Goal: Transaction & Acquisition: Purchase product/service

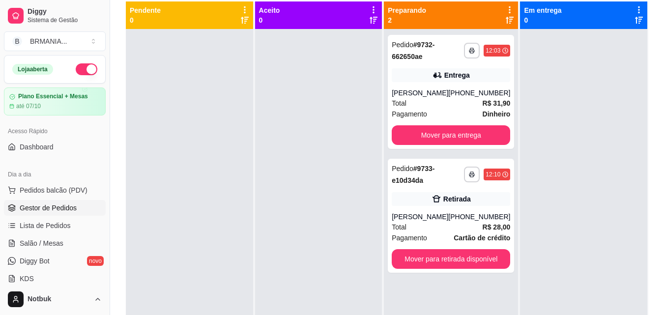
scroll to position [108, 0]
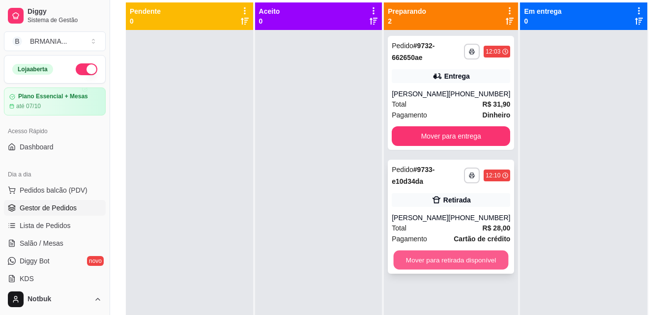
click at [411, 267] on button "Mover para retirada disponível" at bounding box center [451, 260] width 115 height 19
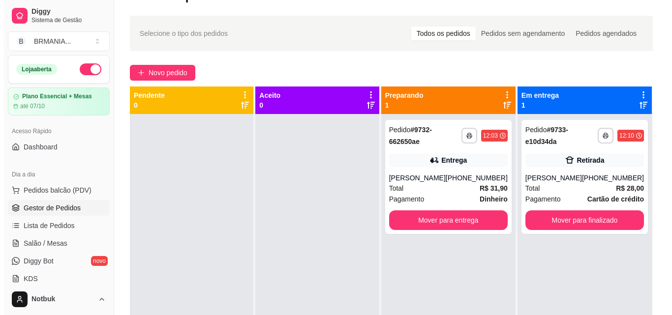
scroll to position [0, 0]
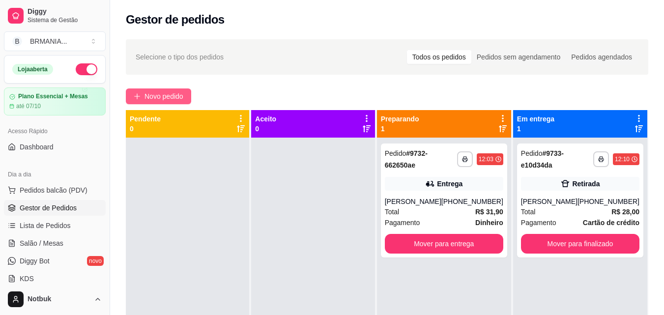
click at [169, 92] on span "Novo pedido" at bounding box center [164, 96] width 39 height 11
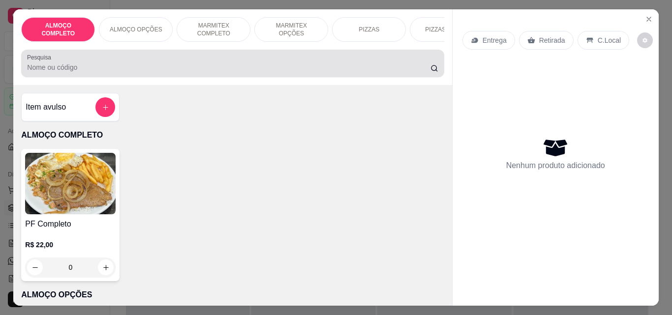
click at [133, 72] on input "Pesquisa" at bounding box center [228, 67] width 403 height 10
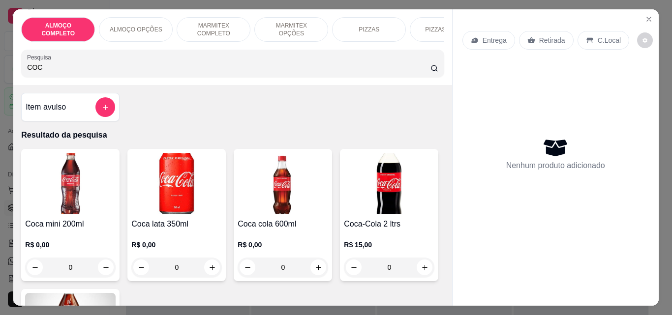
drag, startPoint x: 57, startPoint y: 71, endPoint x: 245, endPoint y: 35, distance: 191.7
click at [57, 70] on input "COC" at bounding box center [228, 67] width 403 height 10
type input "COC"
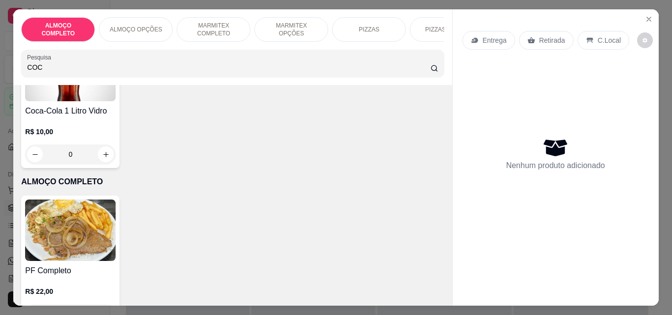
click at [344, 24] on div "R$ 15,00 0" at bounding box center [389, 0] width 90 height 47
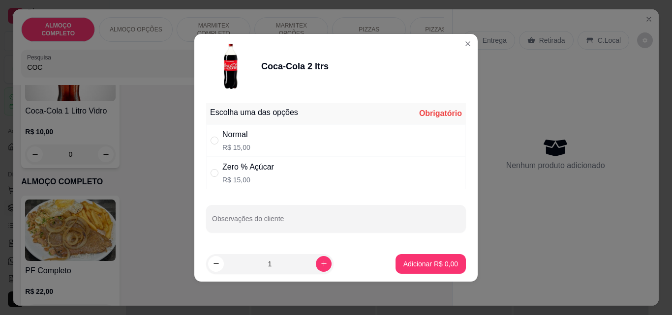
click at [272, 149] on div "Normal R$ 15,00" at bounding box center [336, 140] width 260 height 32
radio input "true"
click at [458, 268] on footer "1 Adicionar R$ 15,00" at bounding box center [335, 263] width 283 height 35
click at [446, 266] on p "Adicionar R$ 15,00" at bounding box center [428, 264] width 59 height 10
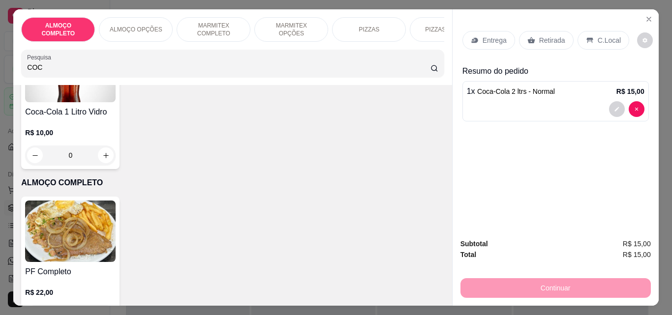
type input "1"
drag, startPoint x: 530, startPoint y: 41, endPoint x: 586, endPoint y: 285, distance: 250.7
click at [531, 40] on div "Retirada" at bounding box center [546, 40] width 55 height 19
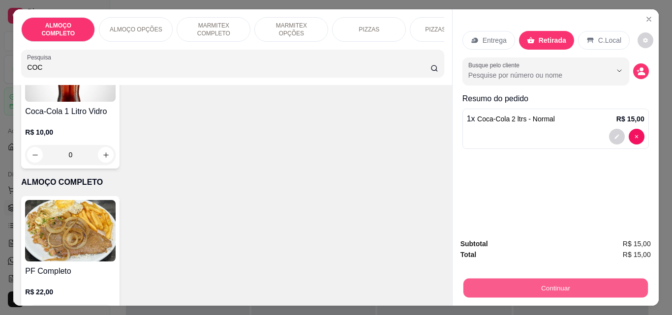
click at [582, 288] on button "Continuar" at bounding box center [555, 287] width 184 height 19
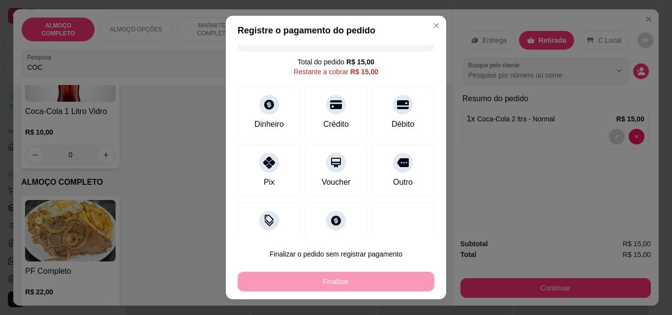
scroll to position [38, 0]
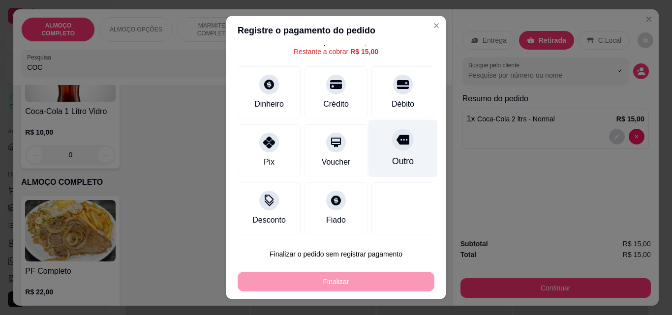
click at [395, 151] on div "Outro" at bounding box center [402, 149] width 69 height 58
type input "R$ 0,00"
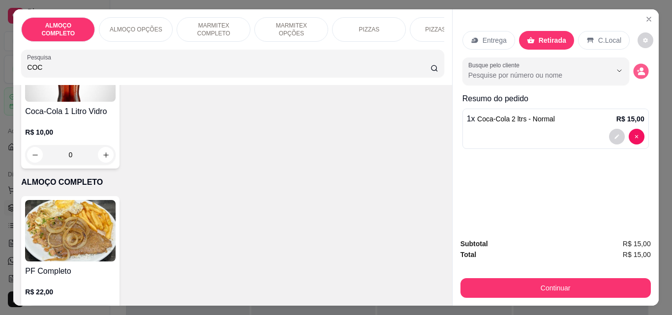
click at [636, 70] on icon "decrease-product-quantity" at bounding box center [640, 71] width 8 height 8
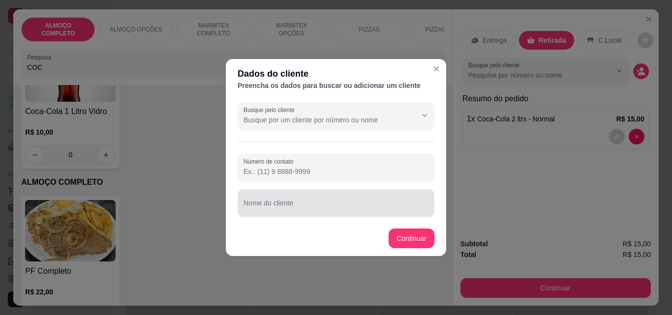
click at [340, 207] on input "Nome do cliente" at bounding box center [335, 207] width 185 height 10
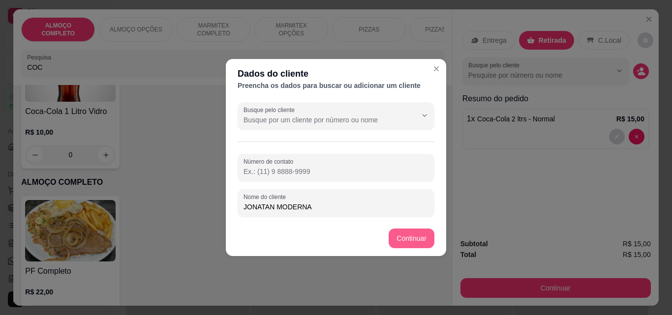
type input "JONATAN MODERNA"
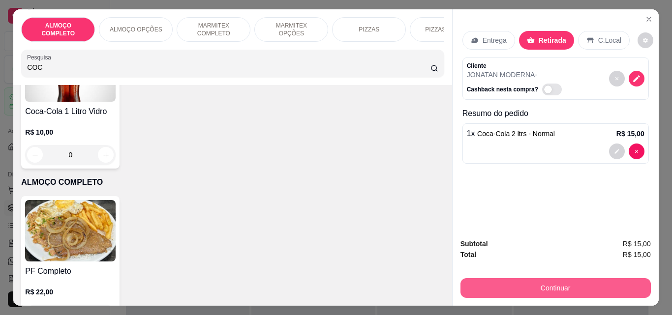
click at [557, 284] on button "Continuar" at bounding box center [555, 288] width 190 height 20
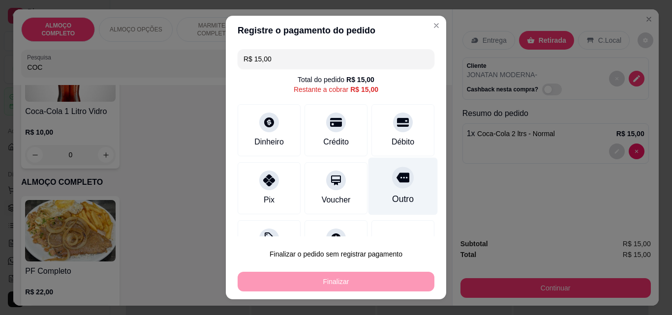
click at [379, 185] on div "Outro" at bounding box center [402, 187] width 69 height 58
type input "R$ 0,00"
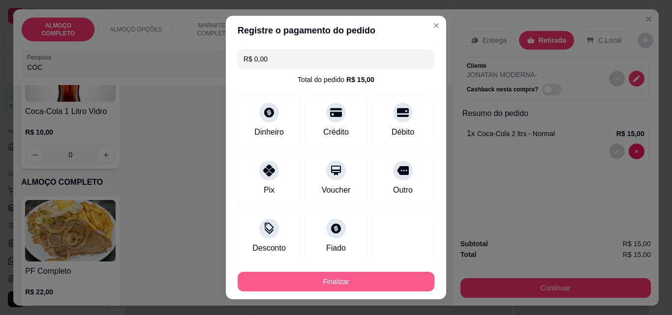
click at [367, 277] on button "Finalizar" at bounding box center [335, 282] width 197 height 20
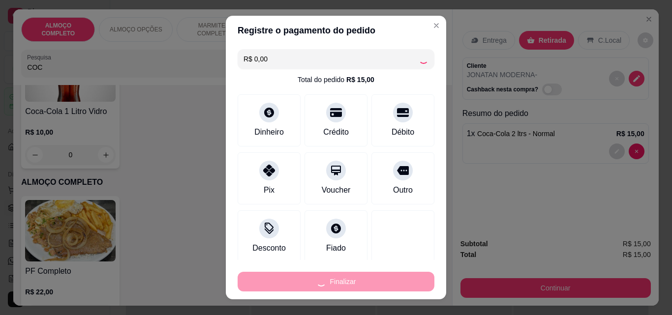
type input "0"
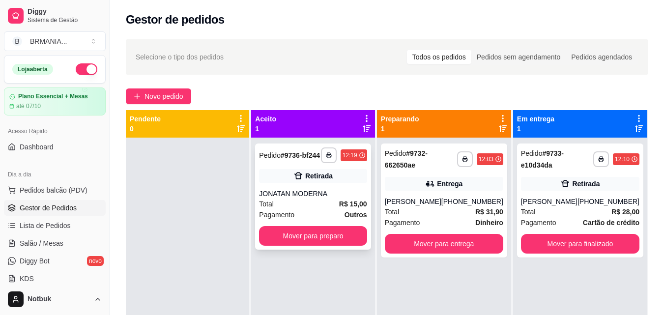
click at [323, 186] on div "**********" at bounding box center [313, 197] width 116 height 106
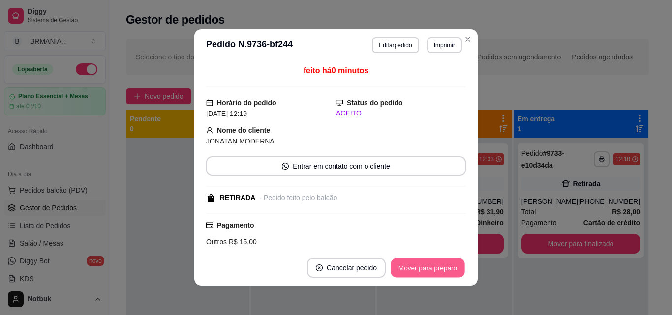
click at [433, 272] on button "Mover para preparo" at bounding box center [427, 268] width 74 height 19
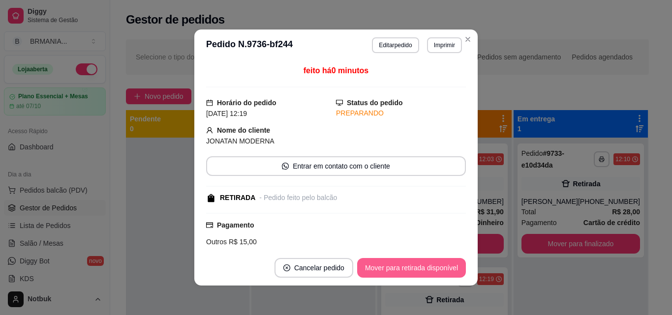
click at [433, 272] on button "Mover para retirada disponível" at bounding box center [411, 268] width 109 height 20
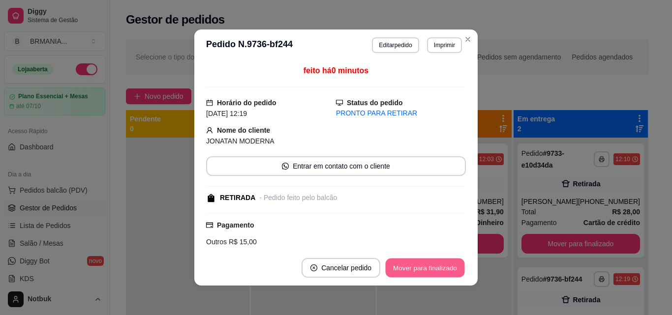
click at [431, 273] on button "Mover para finalizado" at bounding box center [424, 268] width 79 height 19
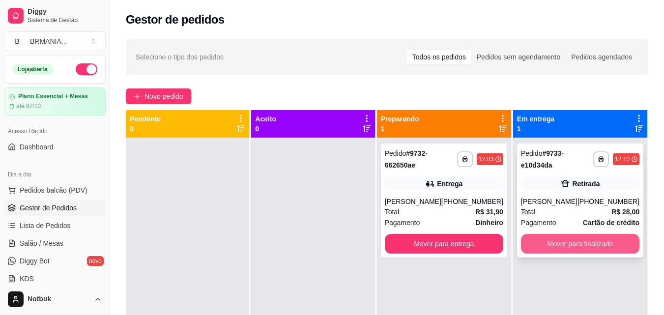
click at [575, 243] on button "Mover para finalizado" at bounding box center [580, 244] width 118 height 20
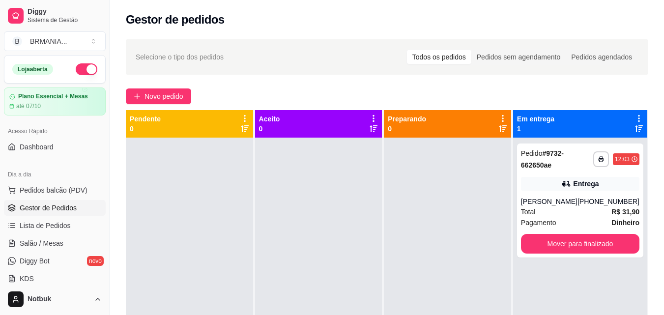
click at [466, 216] on div at bounding box center [447, 295] width 127 height 315
click at [573, 216] on div "Total R$ 31,90" at bounding box center [580, 212] width 118 height 11
click at [580, 171] on div "**********" at bounding box center [580, 201] width 126 height 114
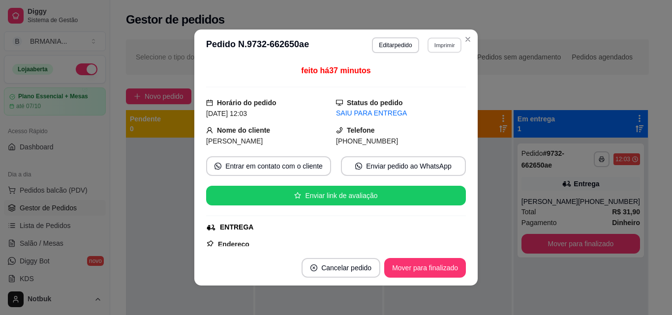
click at [444, 49] on button "Imprimir" at bounding box center [444, 44] width 34 height 15
click at [442, 75] on button "IMPRESSORA" at bounding box center [423, 79] width 69 height 15
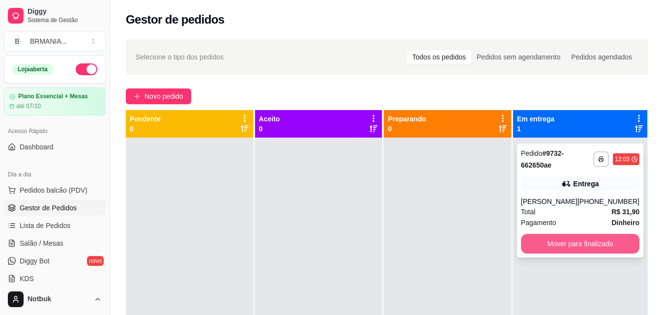
click at [610, 243] on button "Mover para finalizado" at bounding box center [580, 244] width 118 height 20
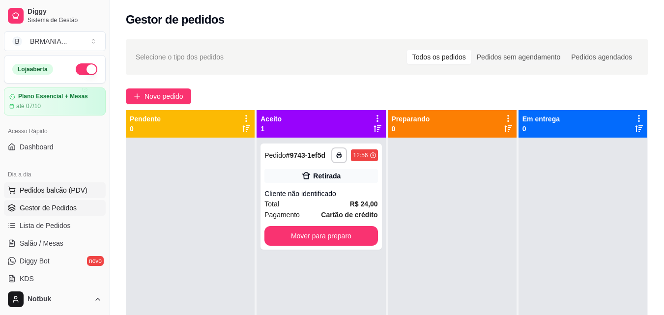
click at [79, 186] on span "Pedidos balcão (PDV)" at bounding box center [54, 190] width 68 height 10
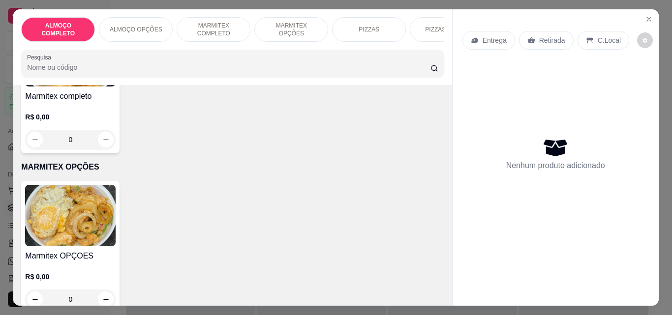
scroll to position [345, 0]
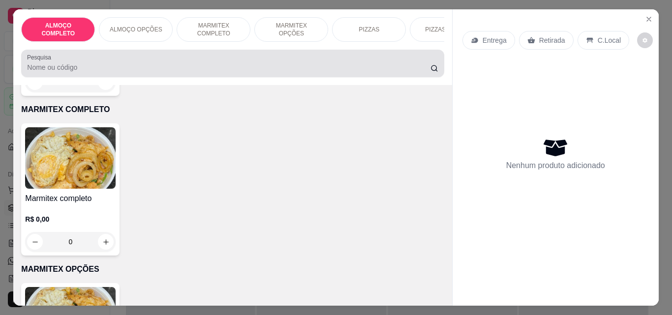
click at [170, 60] on div at bounding box center [232, 64] width 411 height 20
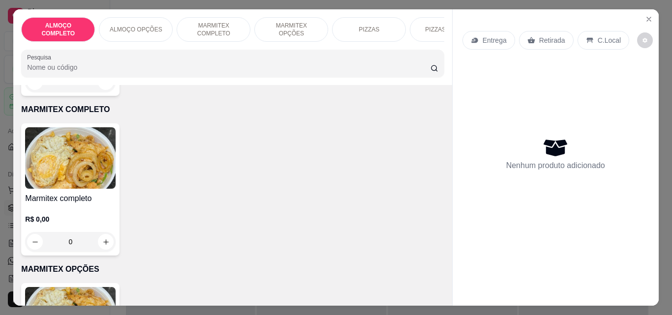
click at [210, 30] on p "MARMITEX COMPLETO" at bounding box center [213, 30] width 57 height 16
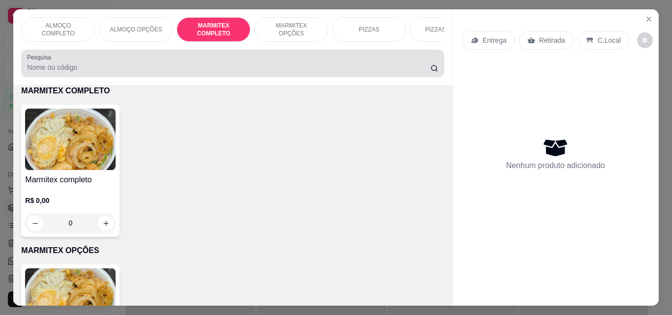
scroll to position [26, 0]
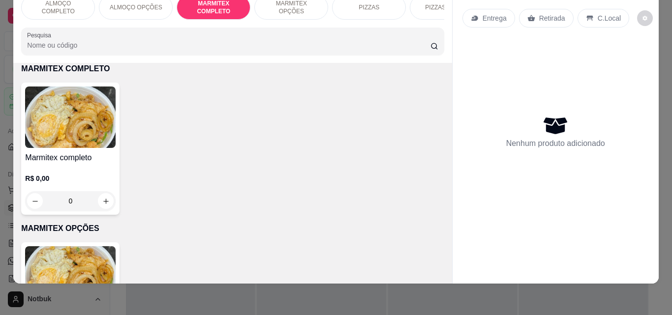
click at [67, 150] on div "Marmitex completo R$ 0,00 0" at bounding box center [70, 149] width 98 height 132
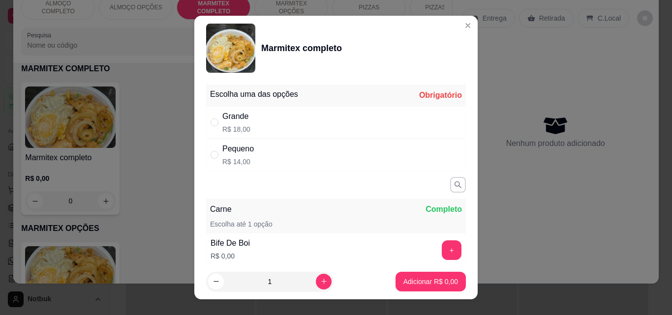
click at [243, 160] on p "R$ 14,00" at bounding box center [237, 162] width 31 height 10
radio input "true"
click at [419, 285] on p "Adicionar R$ 14,00" at bounding box center [428, 281] width 57 height 9
type input "1"
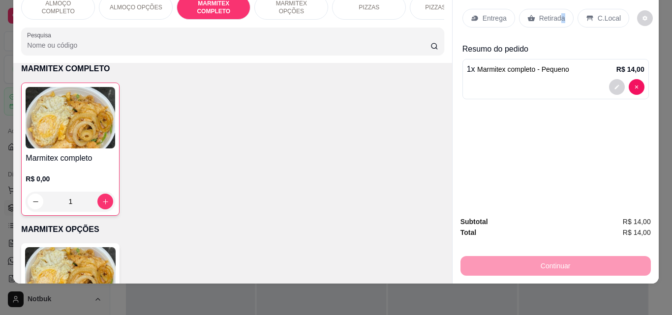
drag, startPoint x: 555, startPoint y: 11, endPoint x: 503, endPoint y: 12, distance: 51.6
click at [560, 10] on div "Retirada" at bounding box center [546, 18] width 55 height 19
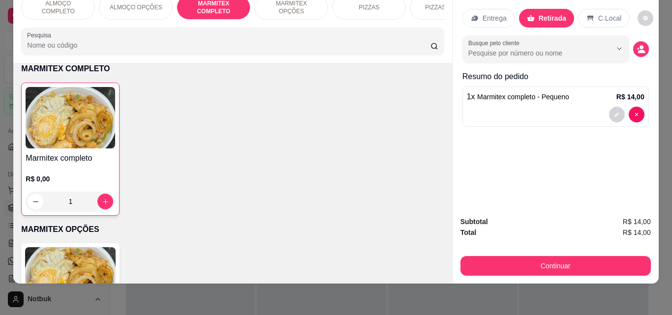
click at [500, 13] on p "Entrega" at bounding box center [494, 18] width 24 height 10
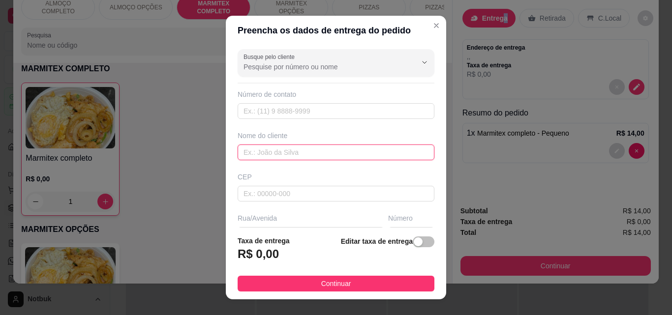
click at [291, 151] on input "text" at bounding box center [335, 153] width 197 height 16
type input "[PERSON_NAME]"
click at [280, 229] on footer "Taxa de entrega R$ 0,00 Editar taxa de entrega Continuar" at bounding box center [336, 264] width 220 height 72
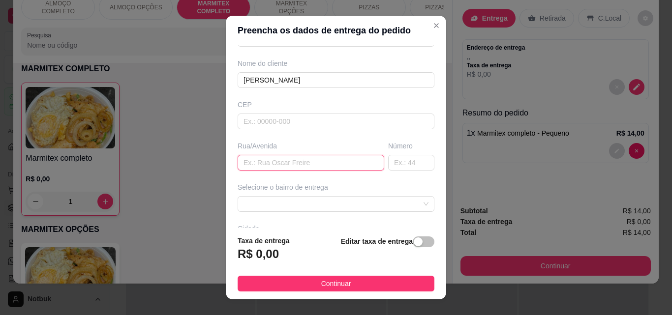
click at [305, 155] on input "text" at bounding box center [310, 163] width 147 height 16
type input "RIO NEGRO"
click at [388, 164] on input "text" at bounding box center [411, 163] width 46 height 16
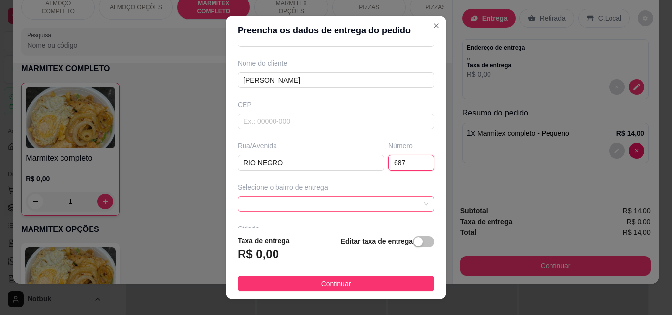
click at [278, 198] on span at bounding box center [335, 204] width 185 height 15
type input "687"
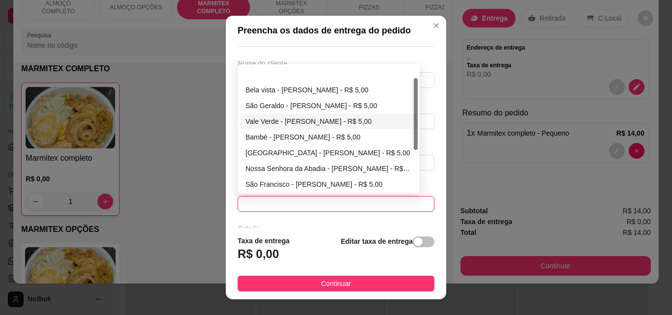
drag, startPoint x: 414, startPoint y: 113, endPoint x: 414, endPoint y: 129, distance: 16.7
click at [414, 129] on div at bounding box center [416, 114] width 4 height 72
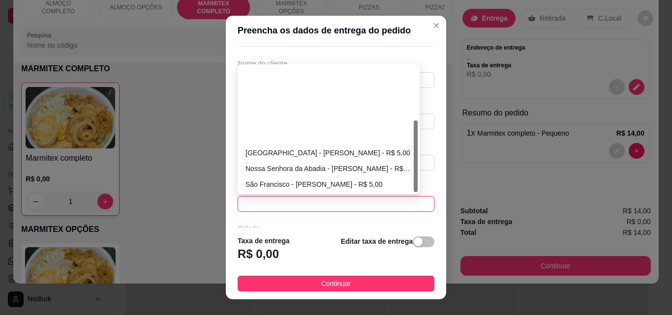
scroll to position [94, 0]
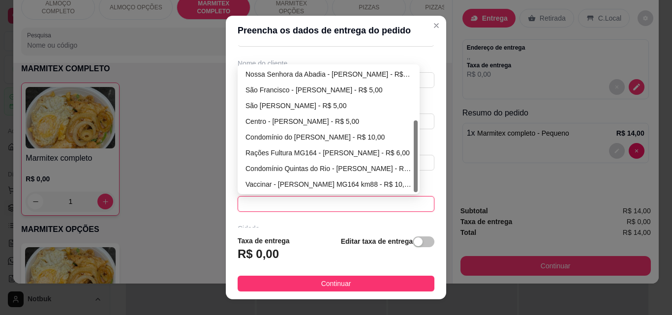
drag, startPoint x: 412, startPoint y: 118, endPoint x: 402, endPoint y: 178, distance: 60.7
click at [402, 178] on div "[GEOGRAPHIC_DATA] - [PERSON_NAME] - R$ 5,00 [GEOGRAPHIC_DATA] - [PERSON_NAME] -…" at bounding box center [328, 129] width 178 height 126
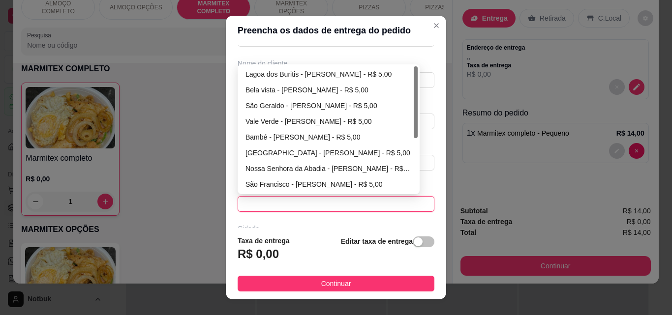
scroll to position [0, 0]
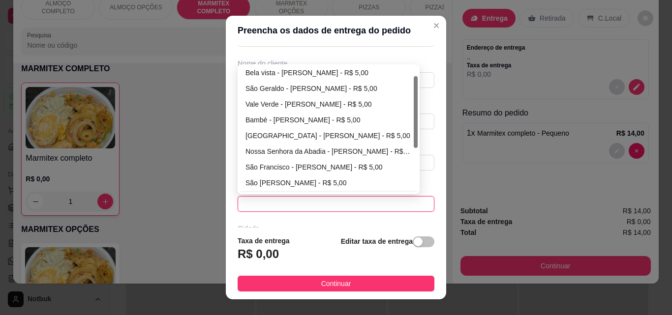
drag, startPoint x: 413, startPoint y: 130, endPoint x: 409, endPoint y: 86, distance: 44.4
click at [409, 86] on div "Bela vista - [PERSON_NAME] - R$ 5,00 São Geraldo - [PERSON_NAME] - R$ 5,00 Vale…" at bounding box center [328, 129] width 178 height 126
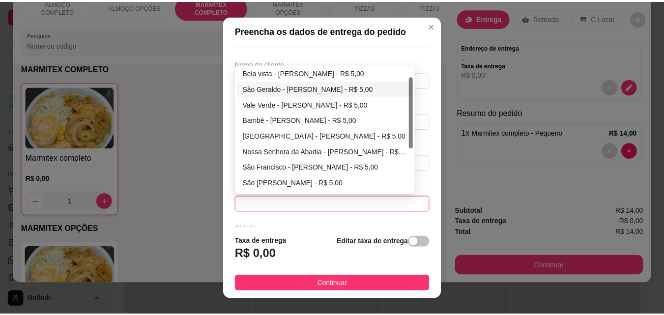
scroll to position [17, 0]
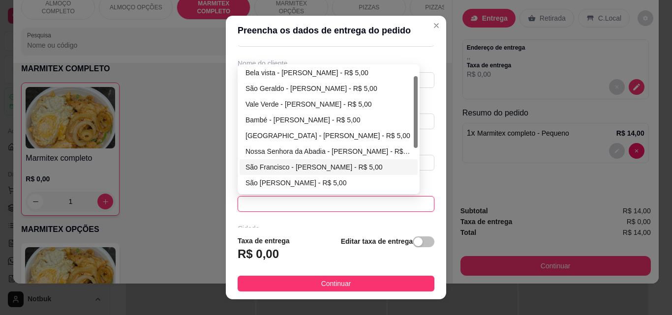
click at [325, 172] on div "São Francisco - [PERSON_NAME] - R$ 5,00" at bounding box center [328, 167] width 166 height 11
type input "[PERSON_NAME]"
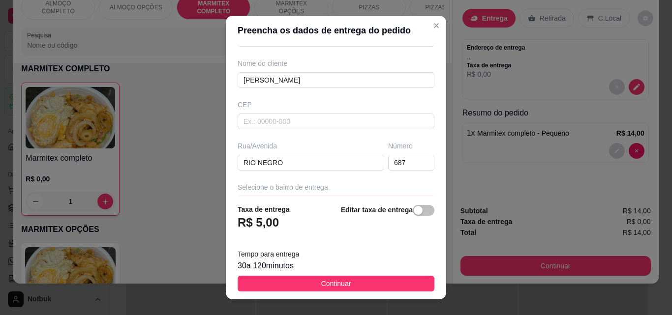
drag, startPoint x: 380, startPoint y: 283, endPoint x: 371, endPoint y: 278, distance: 9.5
click at [370, 283] on button "Continuar" at bounding box center [335, 284] width 197 height 16
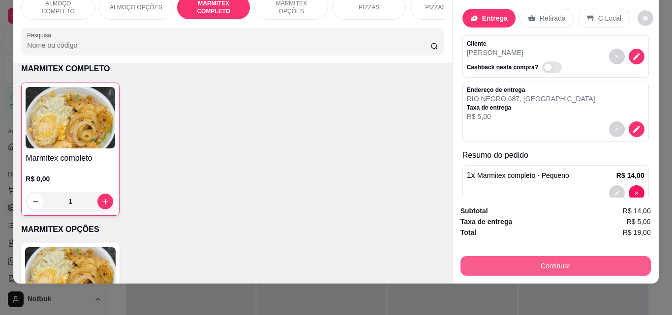
click at [555, 262] on button "Continuar" at bounding box center [555, 266] width 190 height 20
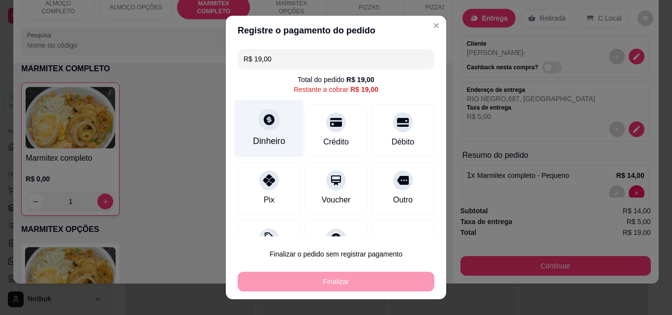
click at [270, 140] on div "Dinheiro" at bounding box center [269, 141] width 32 height 13
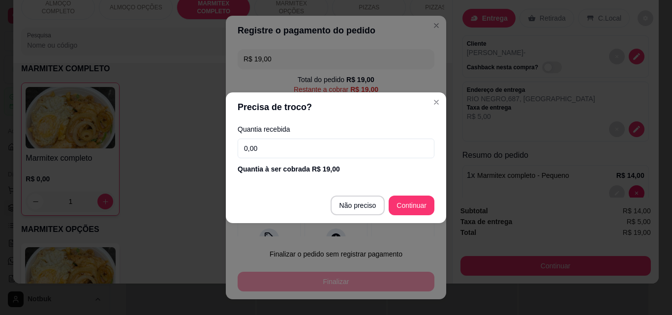
click at [317, 149] on input "0,00" at bounding box center [335, 149] width 197 height 20
type input "20,00"
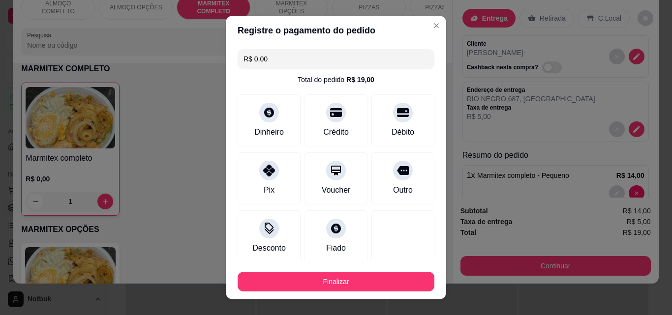
type input "R$ 0,00"
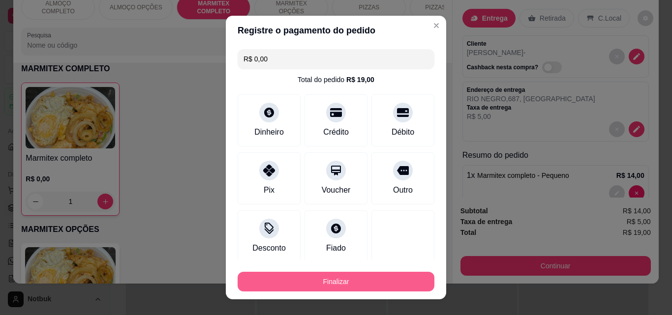
click at [364, 275] on button "Finalizar" at bounding box center [335, 282] width 197 height 20
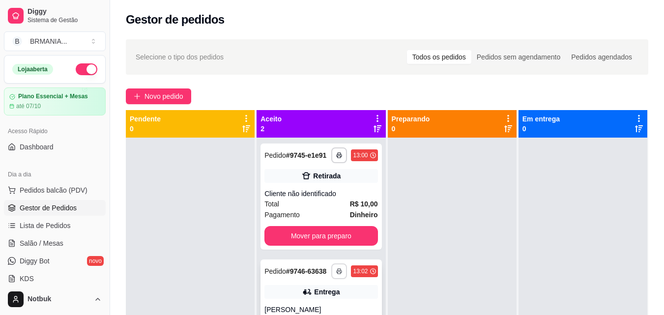
click at [339, 273] on button "button" at bounding box center [339, 272] width 16 height 16
click at [322, 254] on button "IMPRESSORA" at bounding box center [309, 251] width 71 height 16
click at [337, 272] on icon "button" at bounding box center [340, 271] width 6 height 6
click at [311, 251] on button "IMPRESSORA" at bounding box center [309, 251] width 71 height 16
